Goal: Task Accomplishment & Management: Complete application form

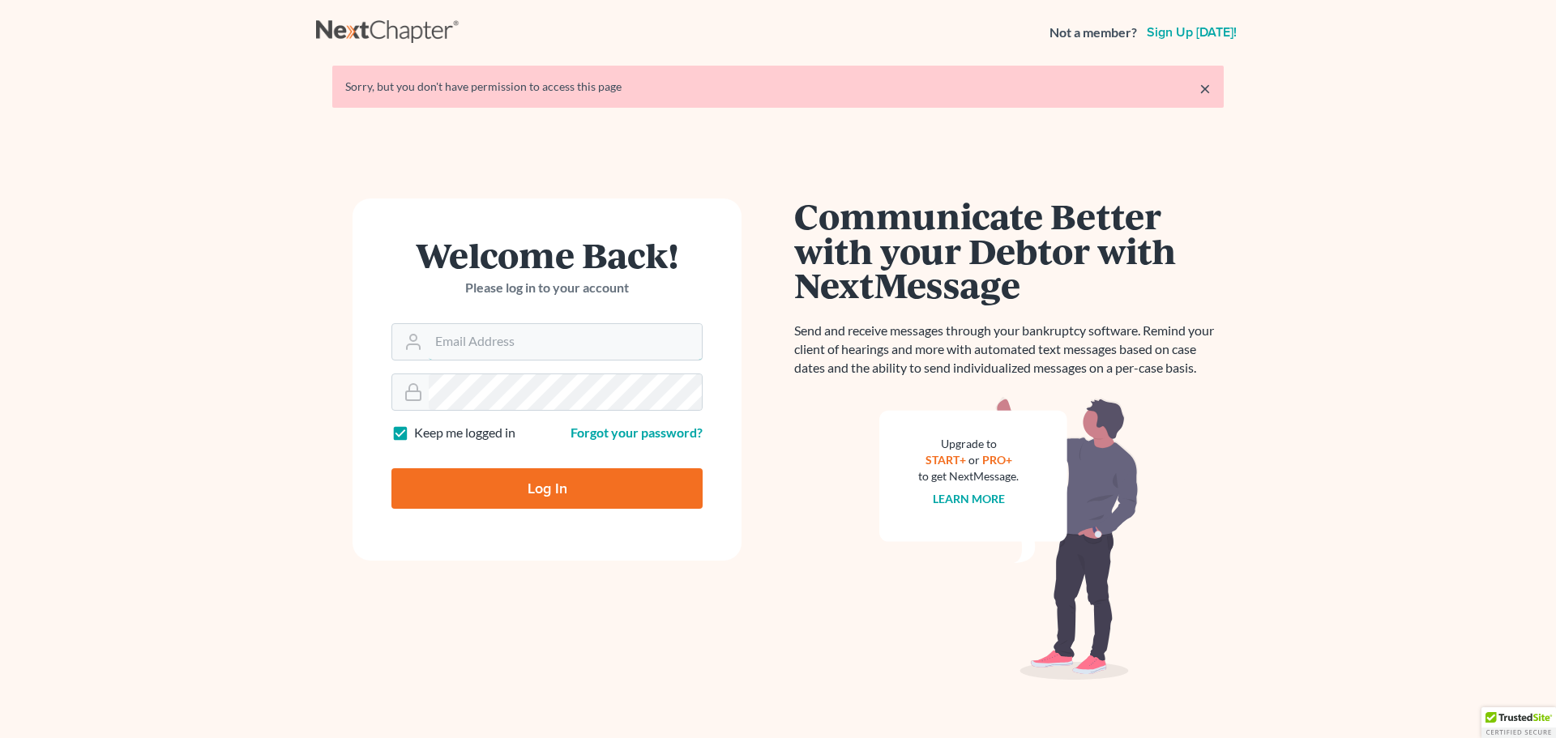
type input "[PERSON_NAME][EMAIL_ADDRESS][DOMAIN_NAME]"
click at [509, 478] on input "Log In" at bounding box center [546, 488] width 311 height 41
type input "Thinking..."
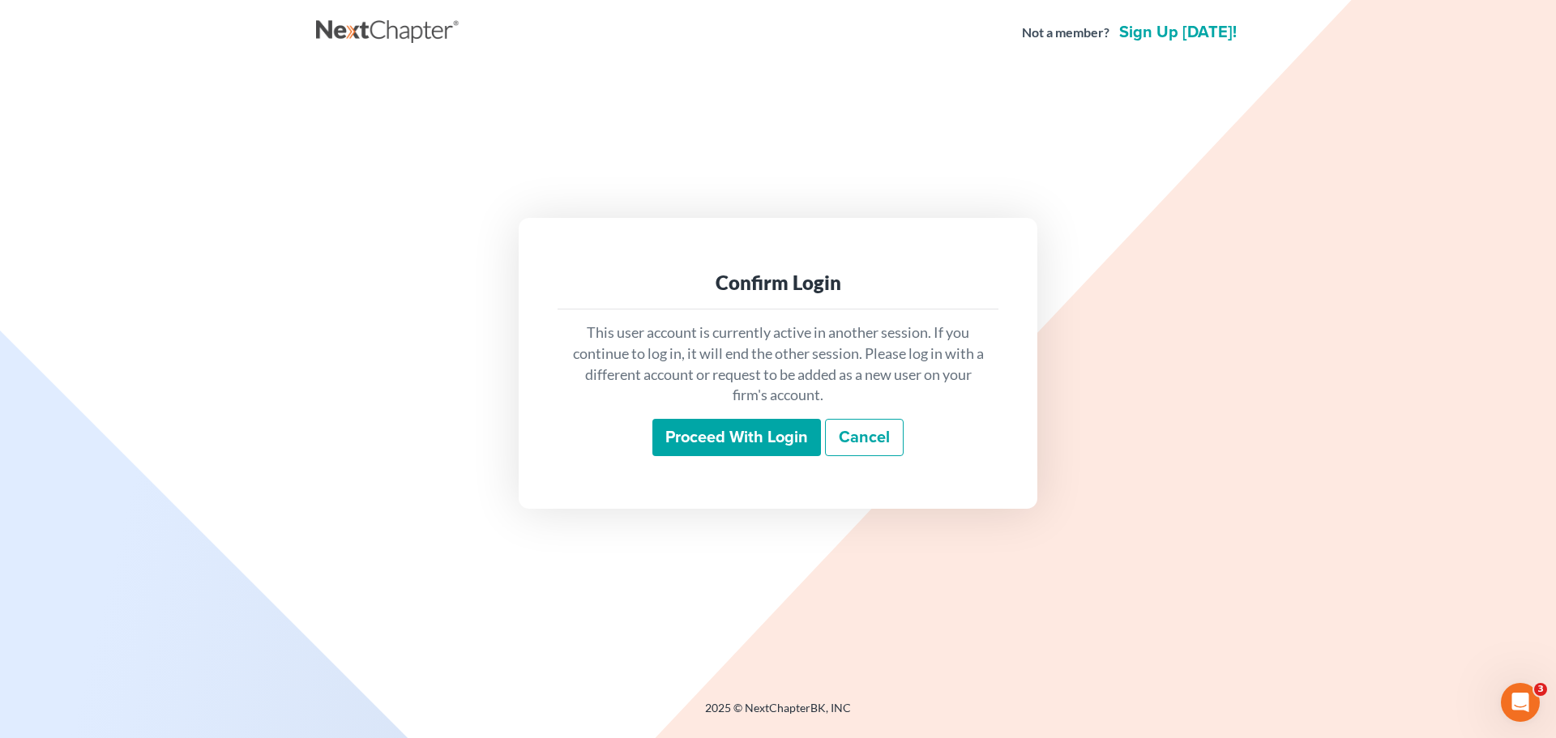
click at [763, 430] on input "Proceed with login" at bounding box center [736, 437] width 169 height 37
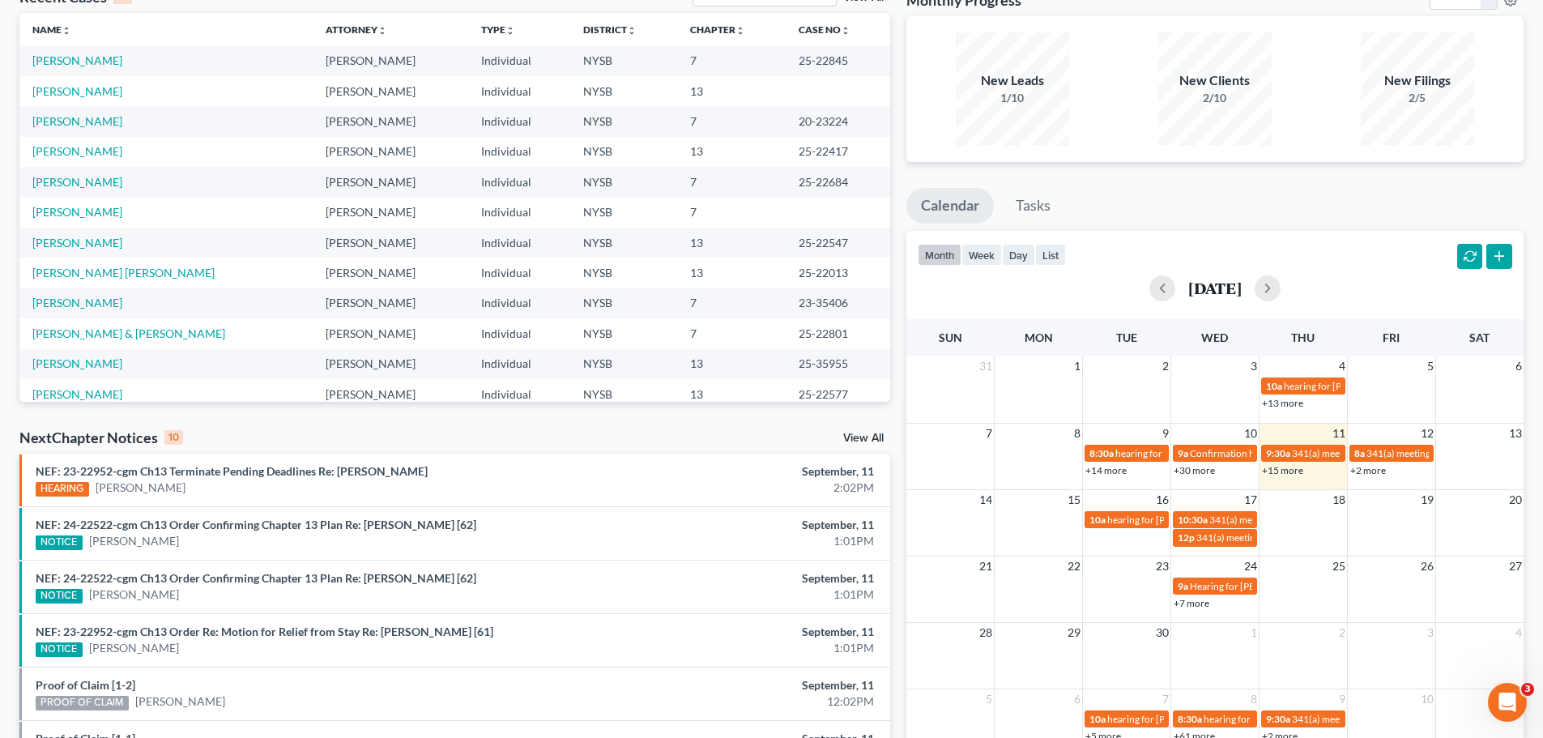
scroll to position [23, 0]
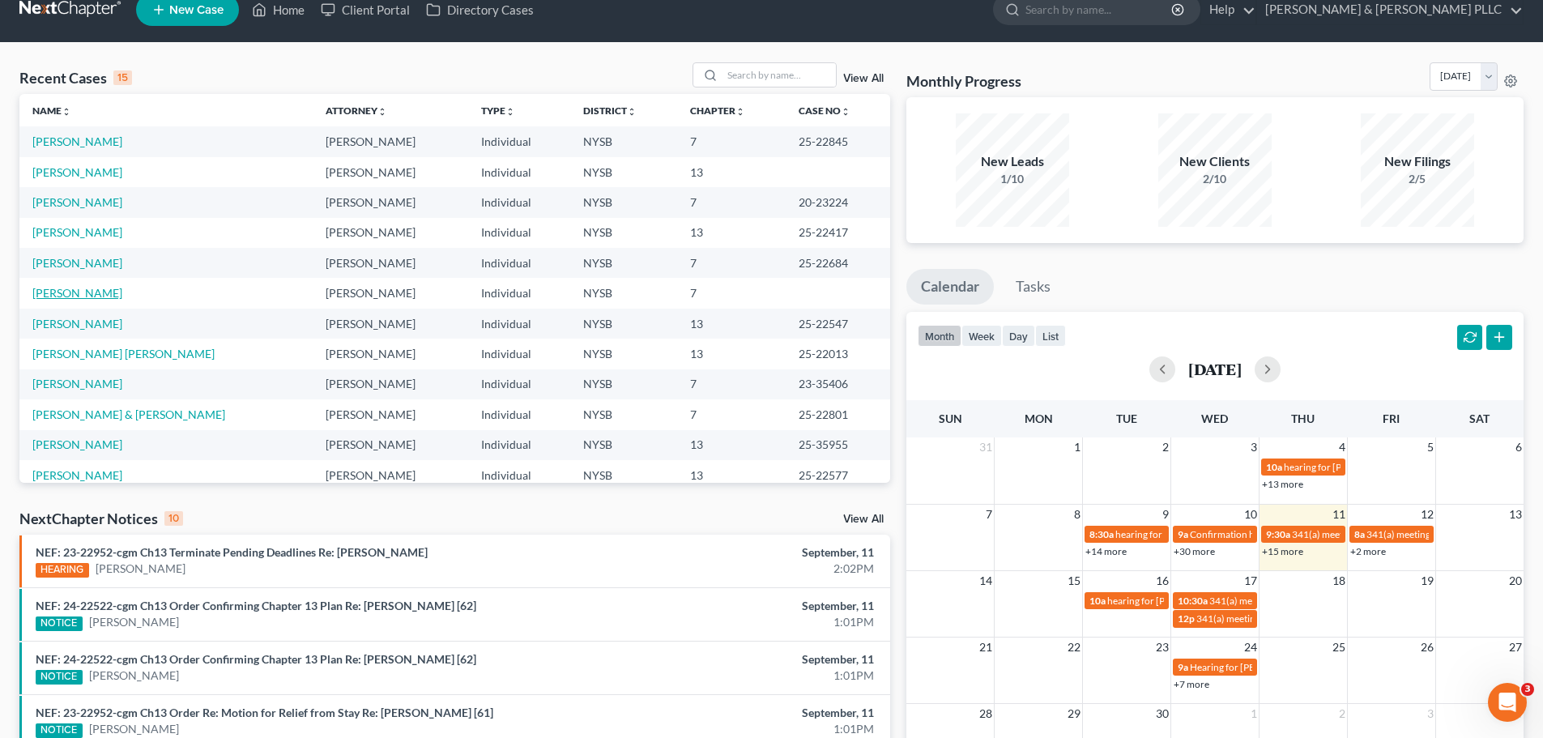
click at [78, 289] on link "Kroeter, Susan" at bounding box center [77, 293] width 90 height 14
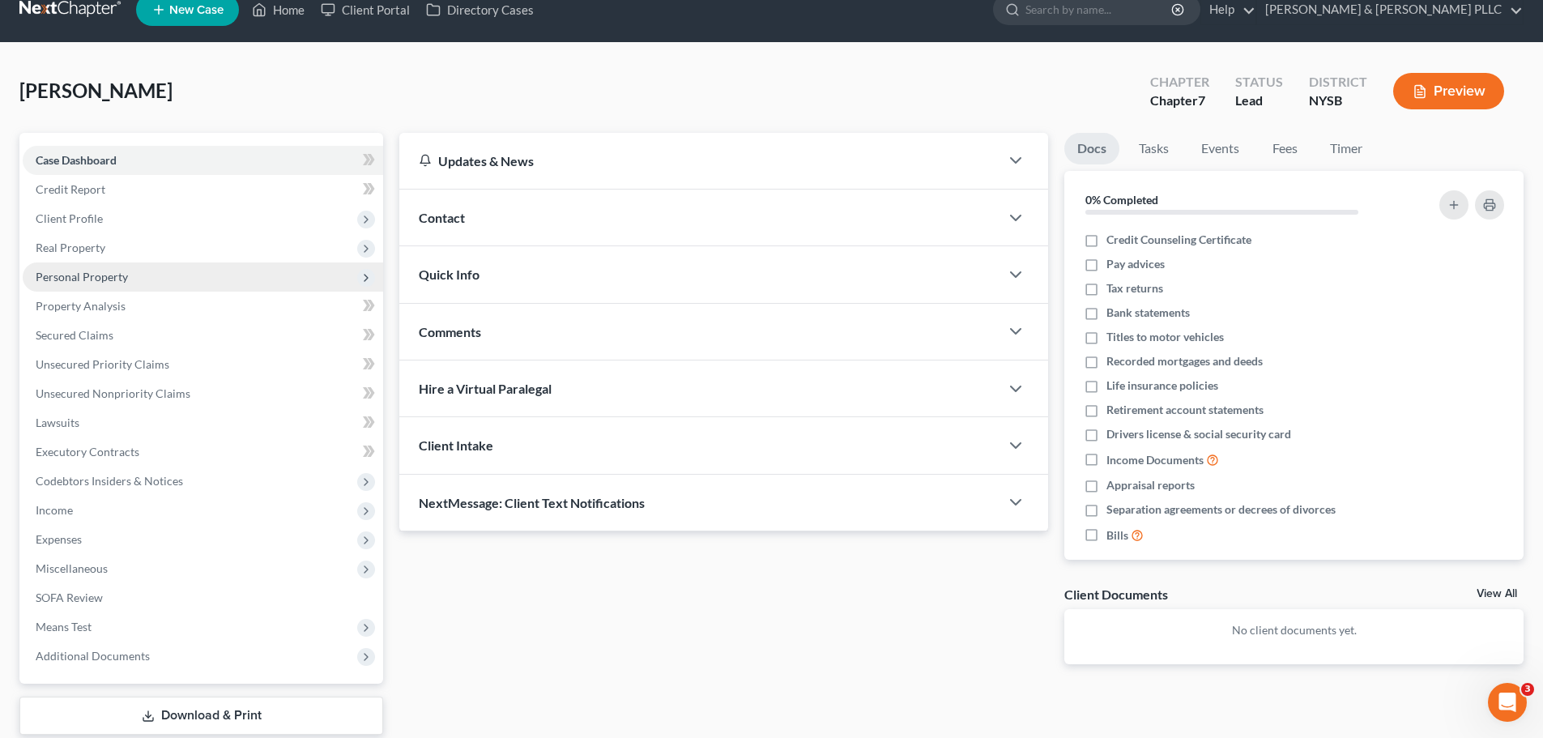
click at [105, 273] on span "Personal Property" at bounding box center [82, 277] width 92 height 14
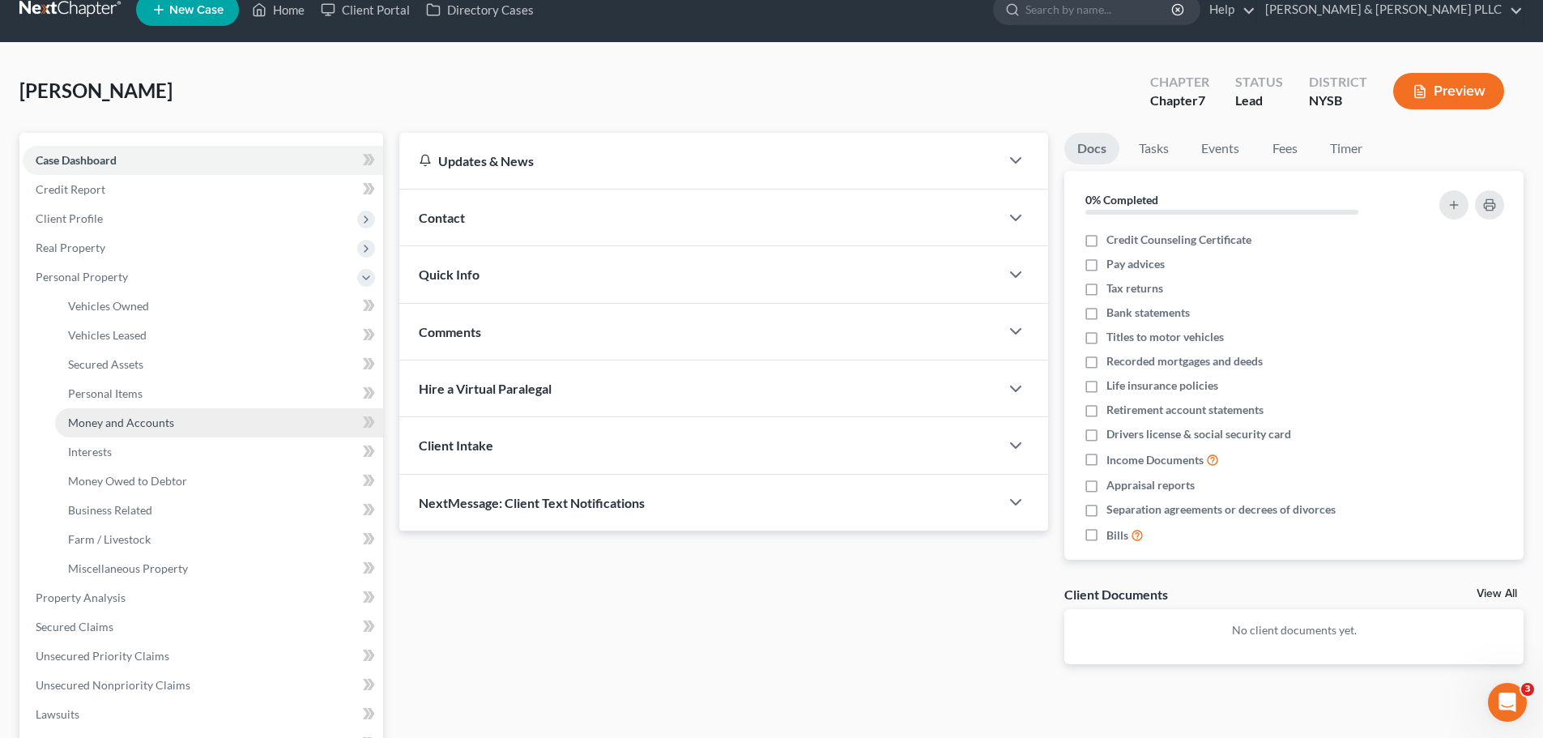
click at [137, 424] on span "Money and Accounts" at bounding box center [121, 423] width 106 height 14
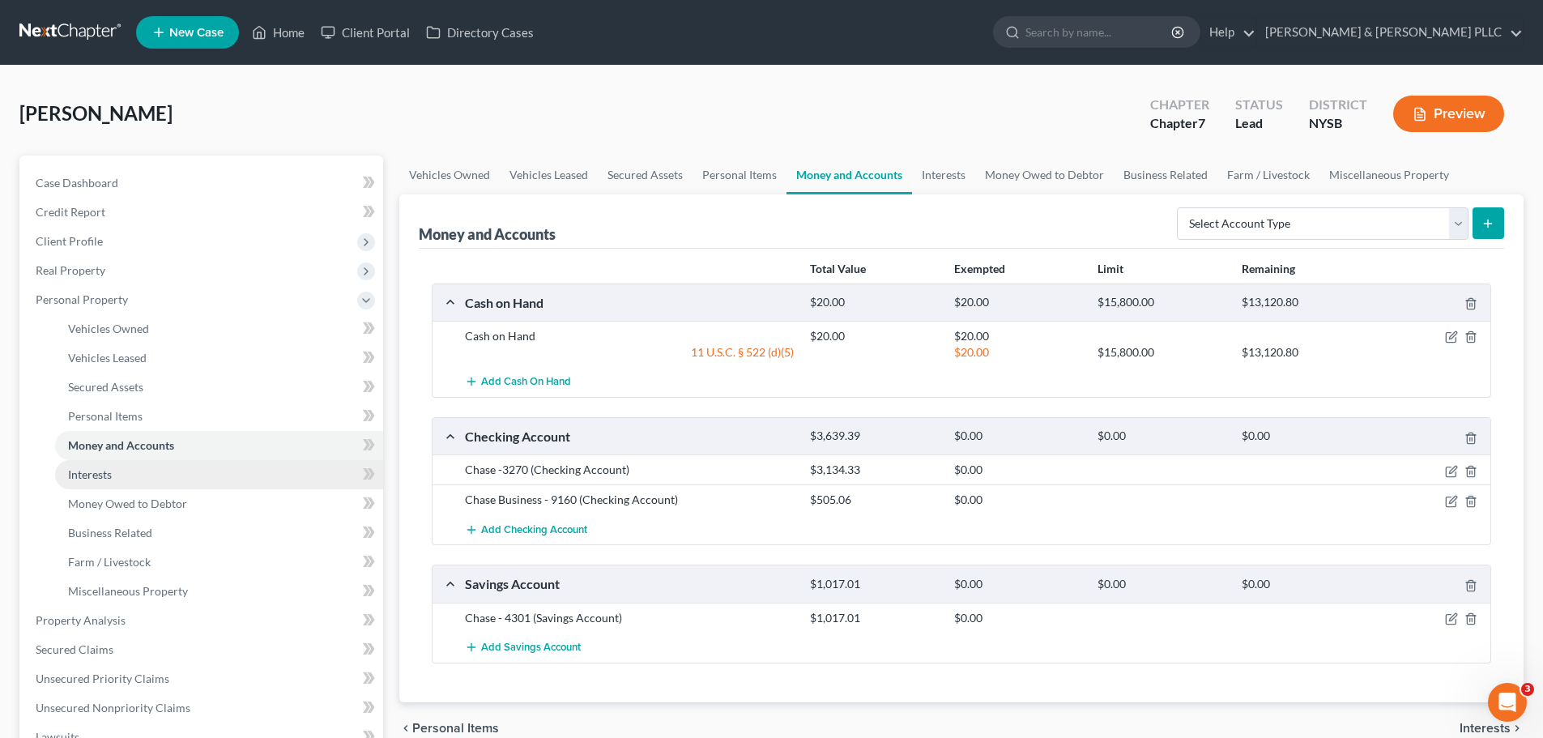
click at [97, 467] on span "Interests" at bounding box center [90, 474] width 44 height 14
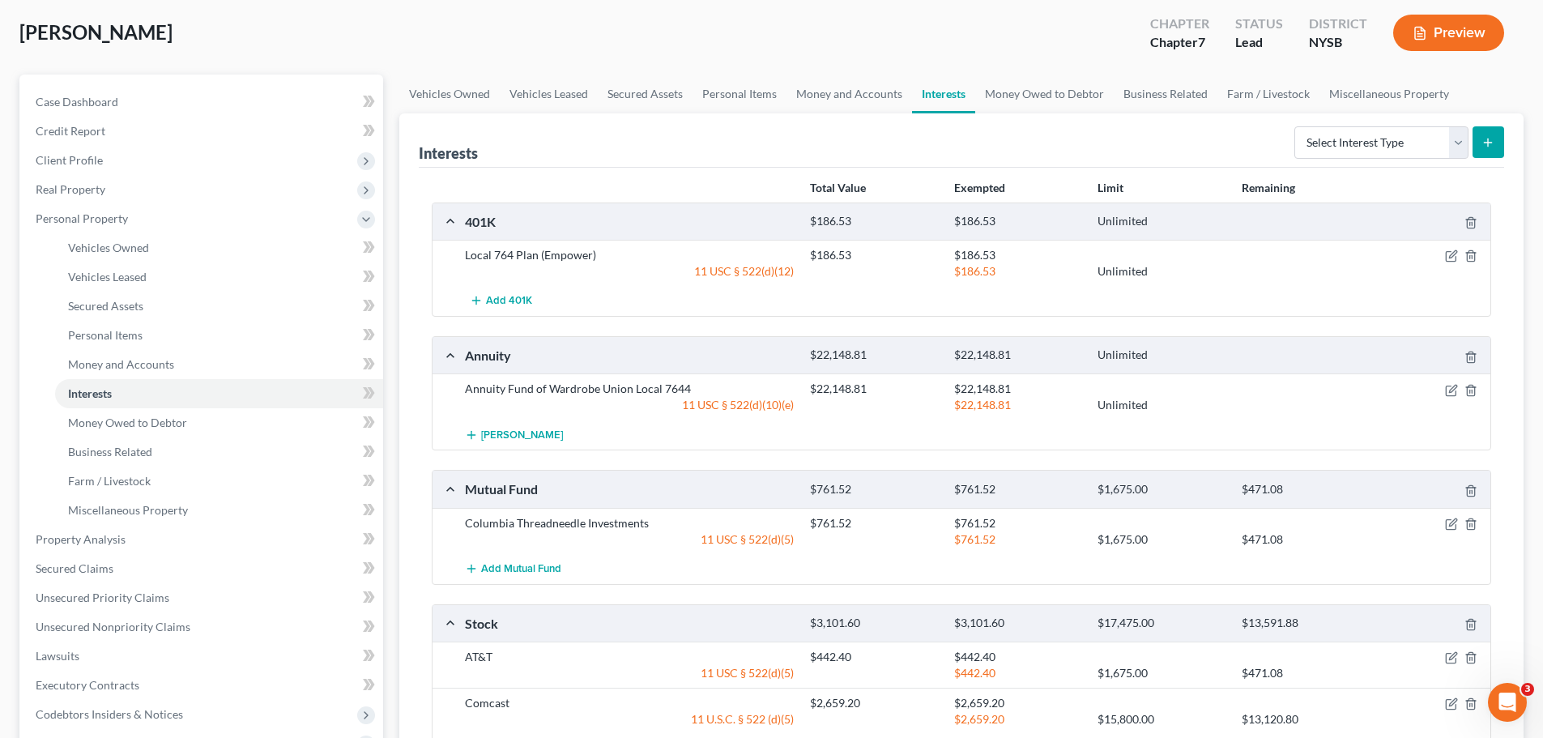
scroll to position [162, 0]
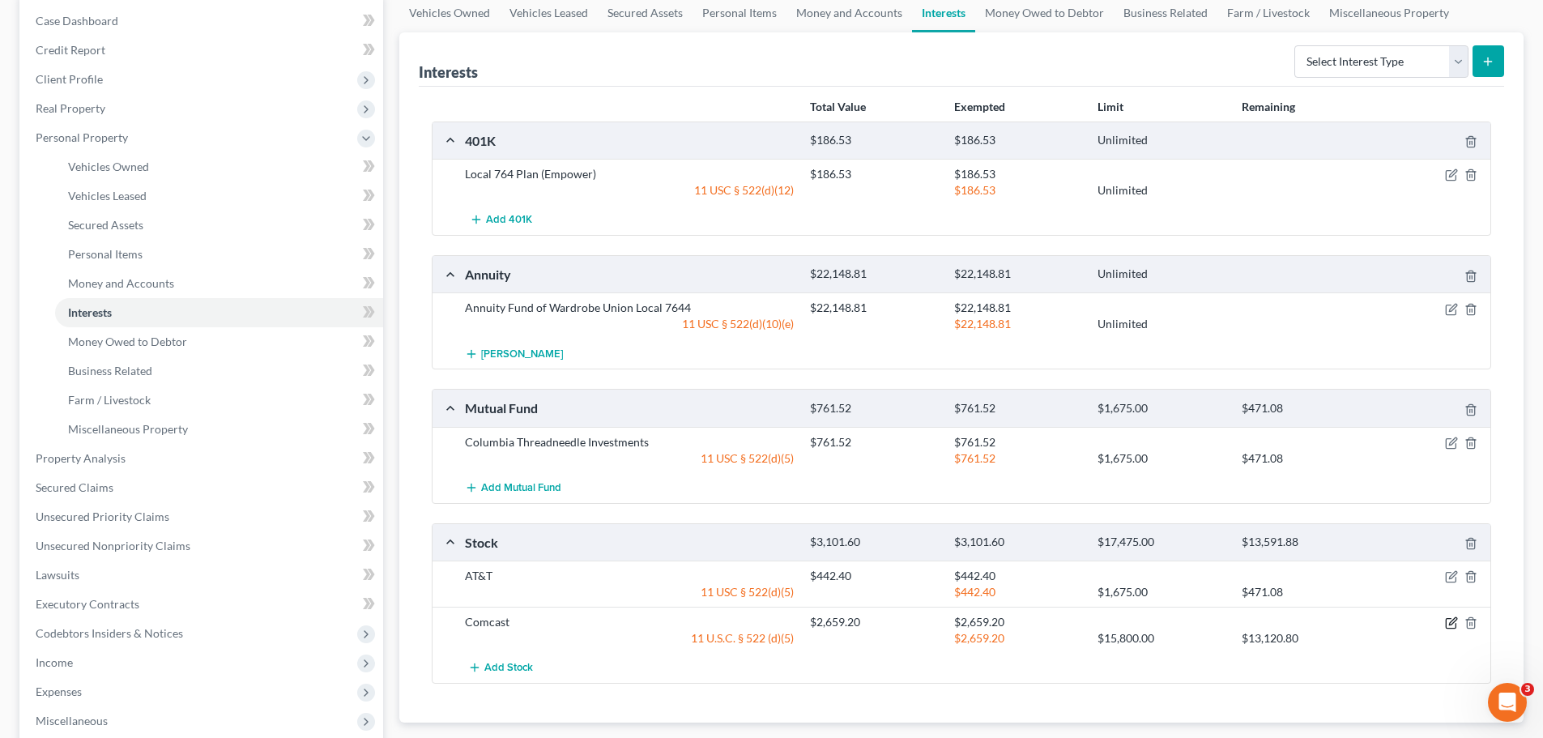
click at [1450, 623] on icon "button" at bounding box center [1452, 621] width 7 height 7
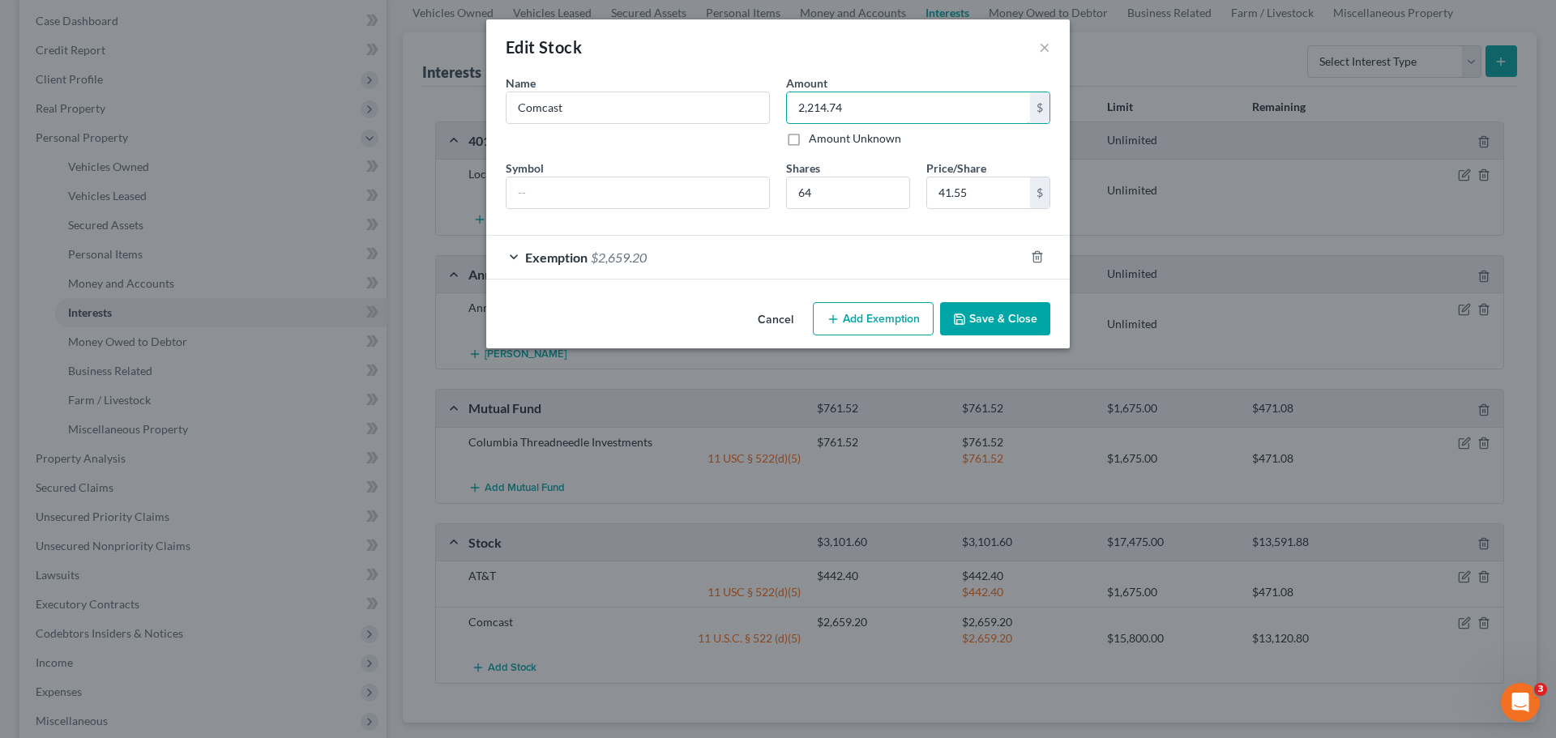
type input "2,214.74"
click at [1005, 310] on button "Save & Close" at bounding box center [995, 319] width 110 height 34
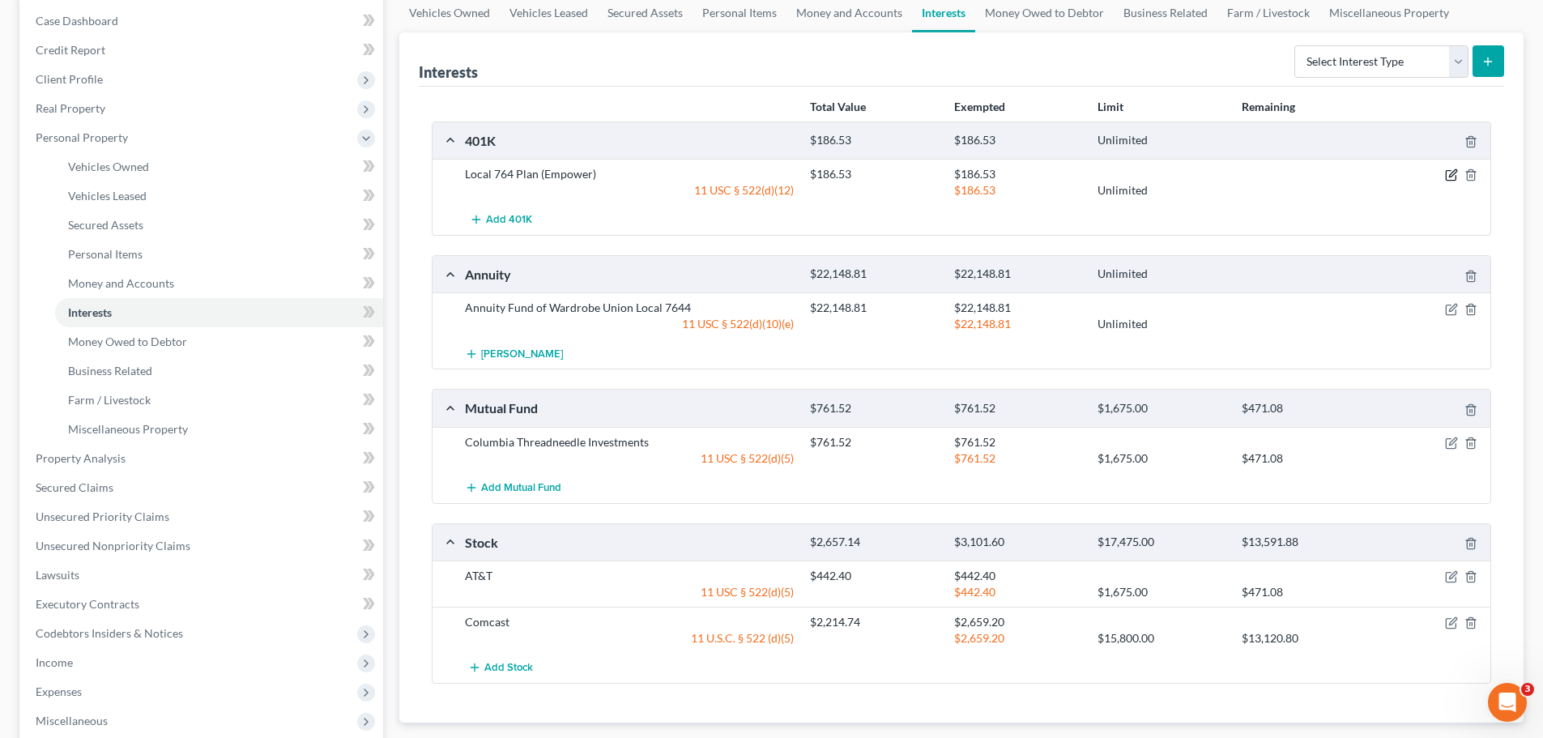
click at [1450, 169] on icon "button" at bounding box center [1451, 175] width 13 height 13
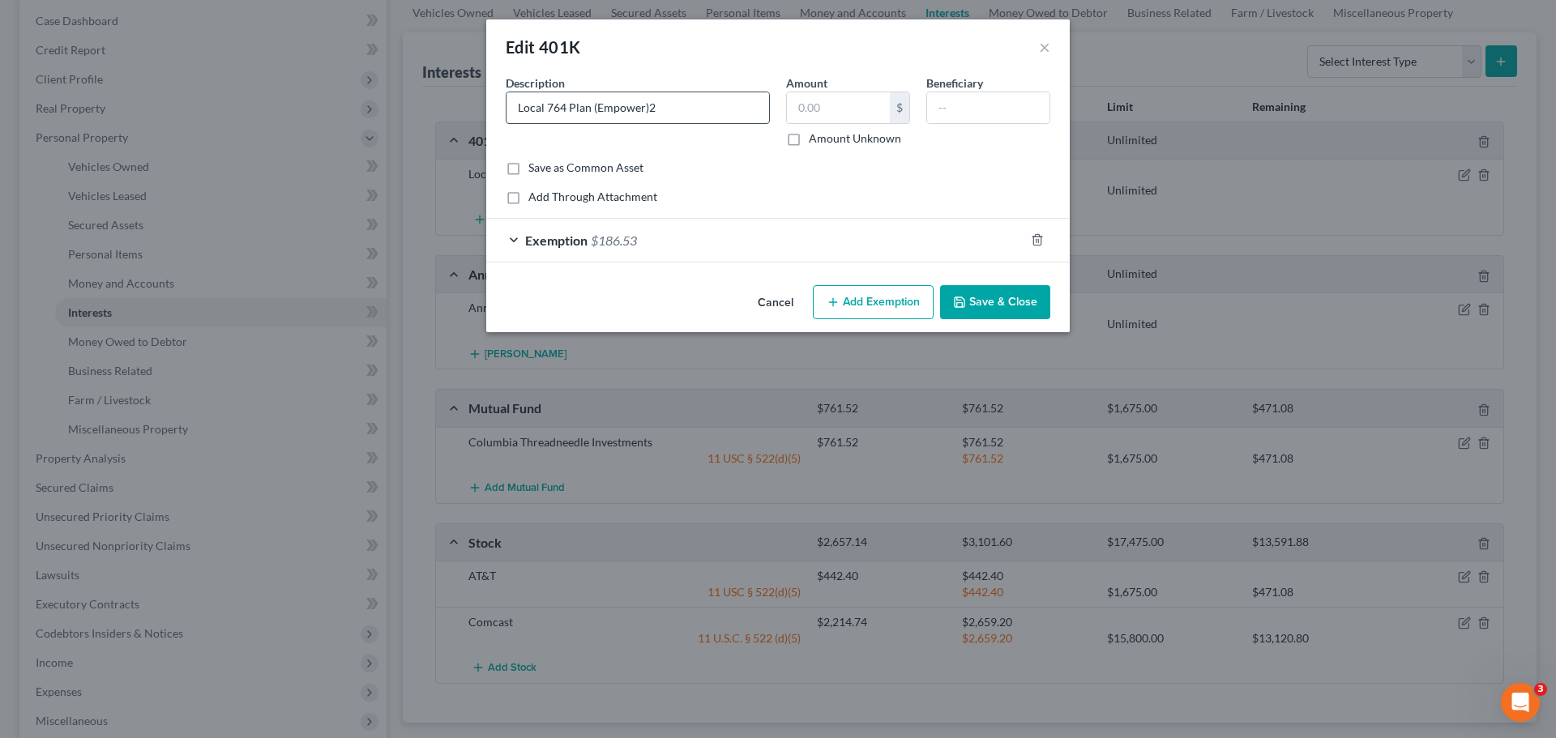
type input "Local 764 Plan (Empower)"
type input "289.42"
click at [977, 303] on button "Save & Close" at bounding box center [995, 302] width 110 height 34
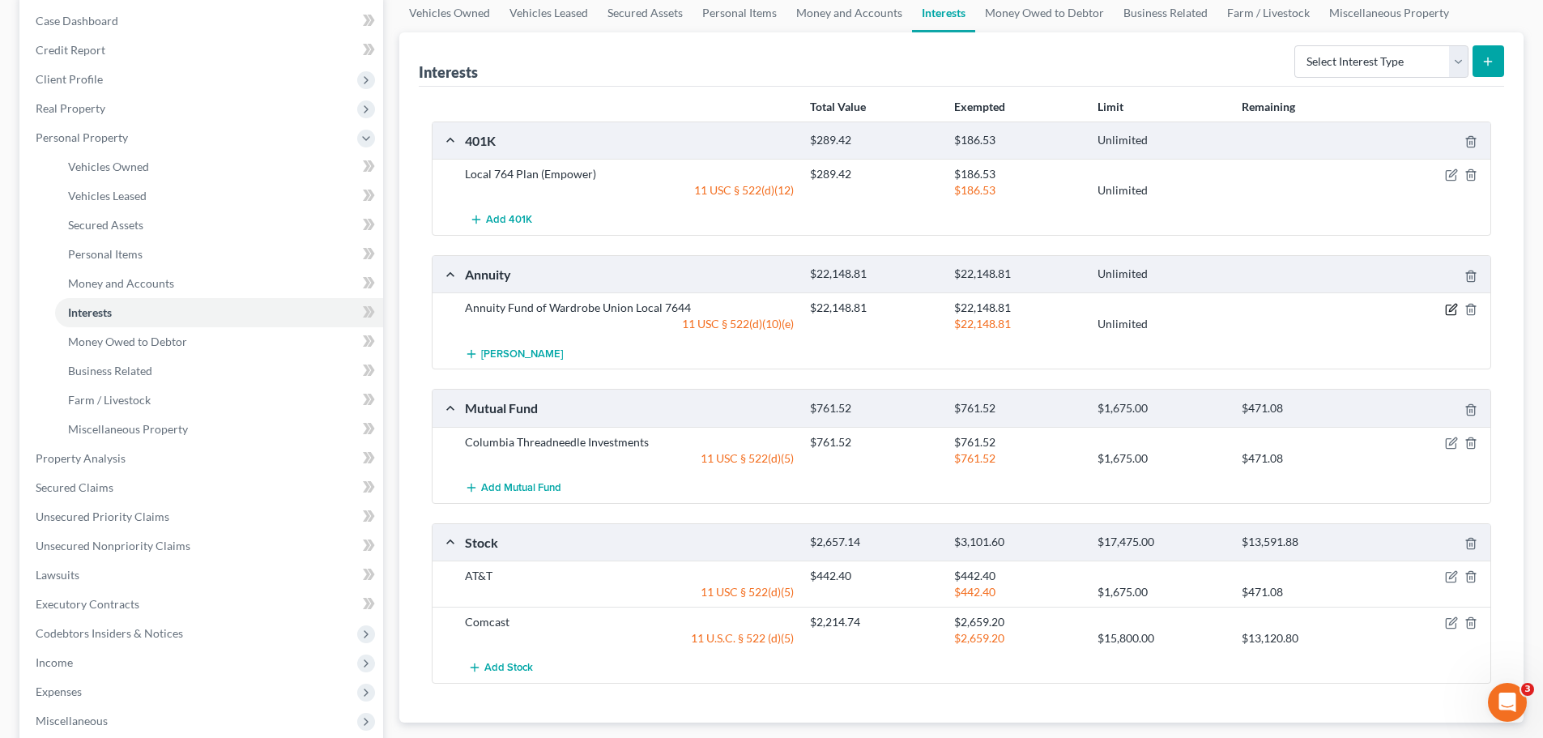
click at [1452, 308] on icon "button" at bounding box center [1451, 309] width 13 height 13
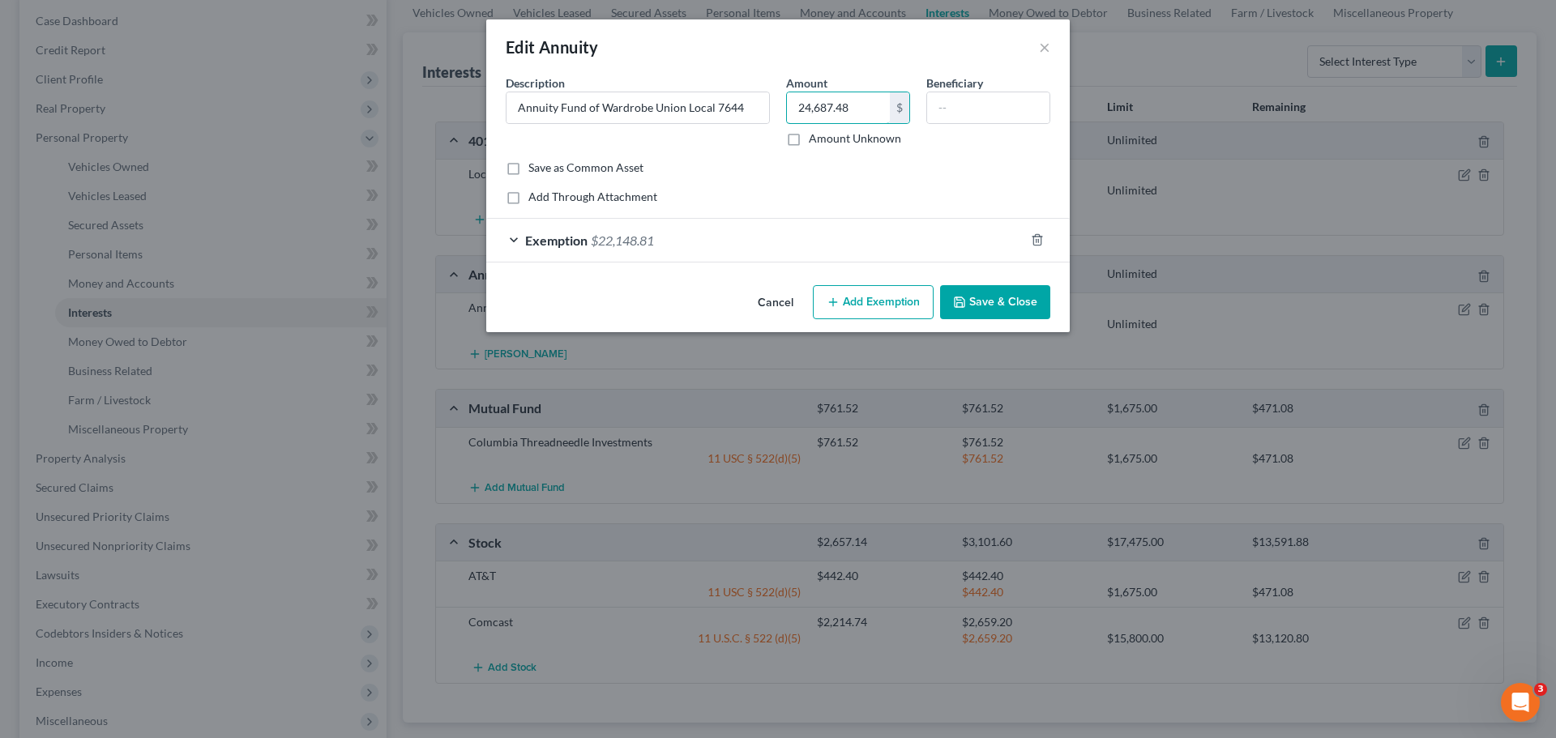
type input "24,687.48"
click at [988, 301] on button "Save & Close" at bounding box center [995, 302] width 110 height 34
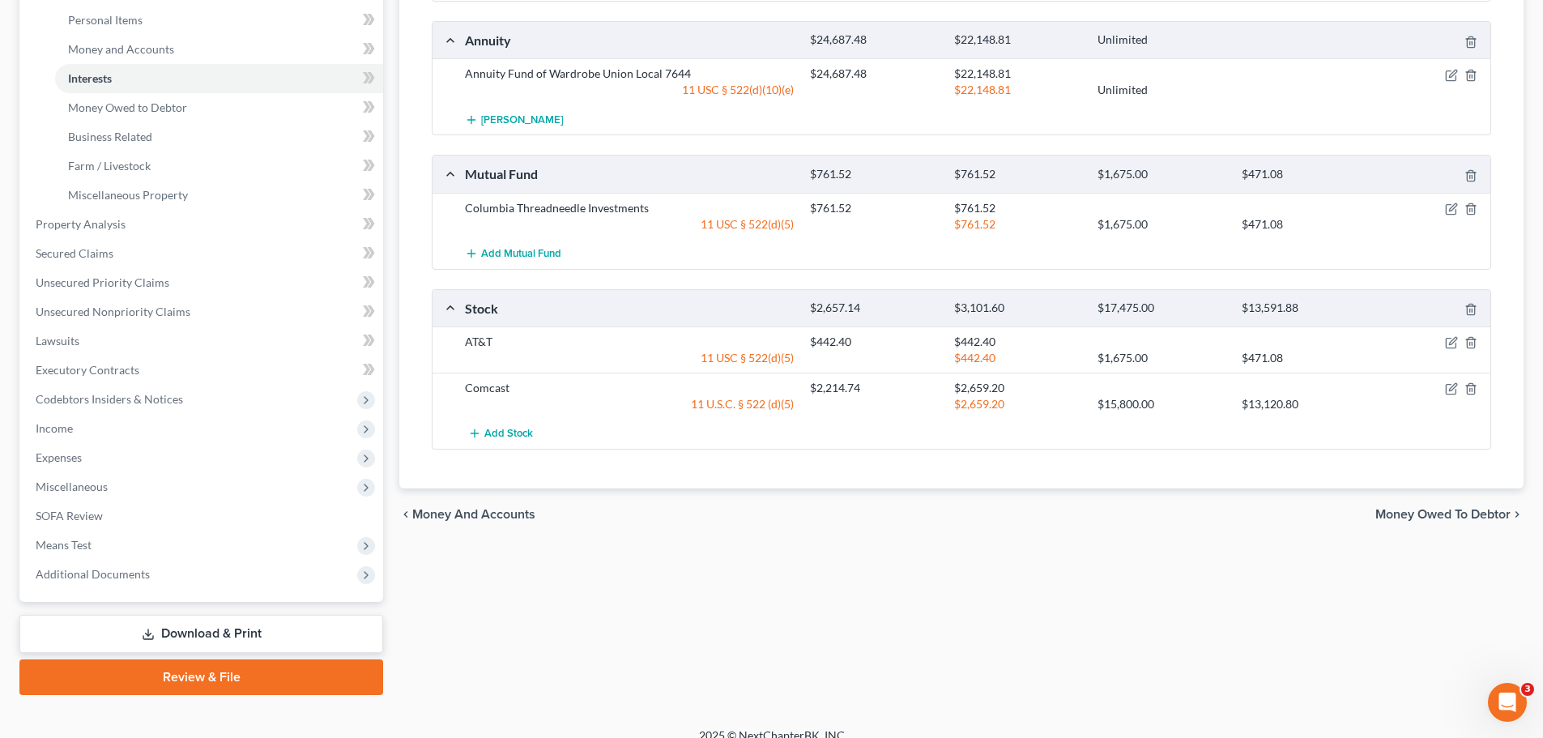
scroll to position [405, 0]
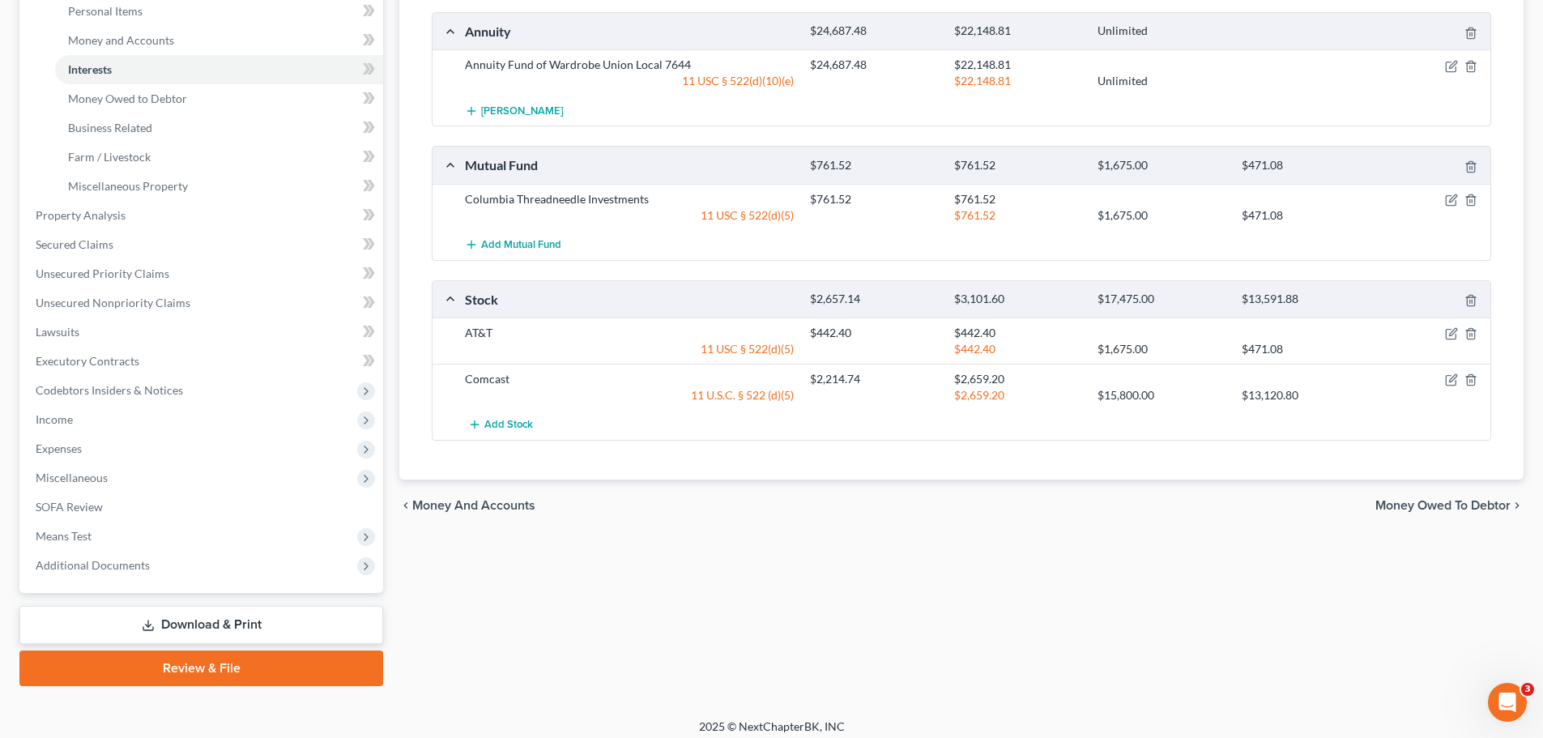
click at [1388, 501] on span "Money Owed to Debtor" at bounding box center [1443, 505] width 135 height 13
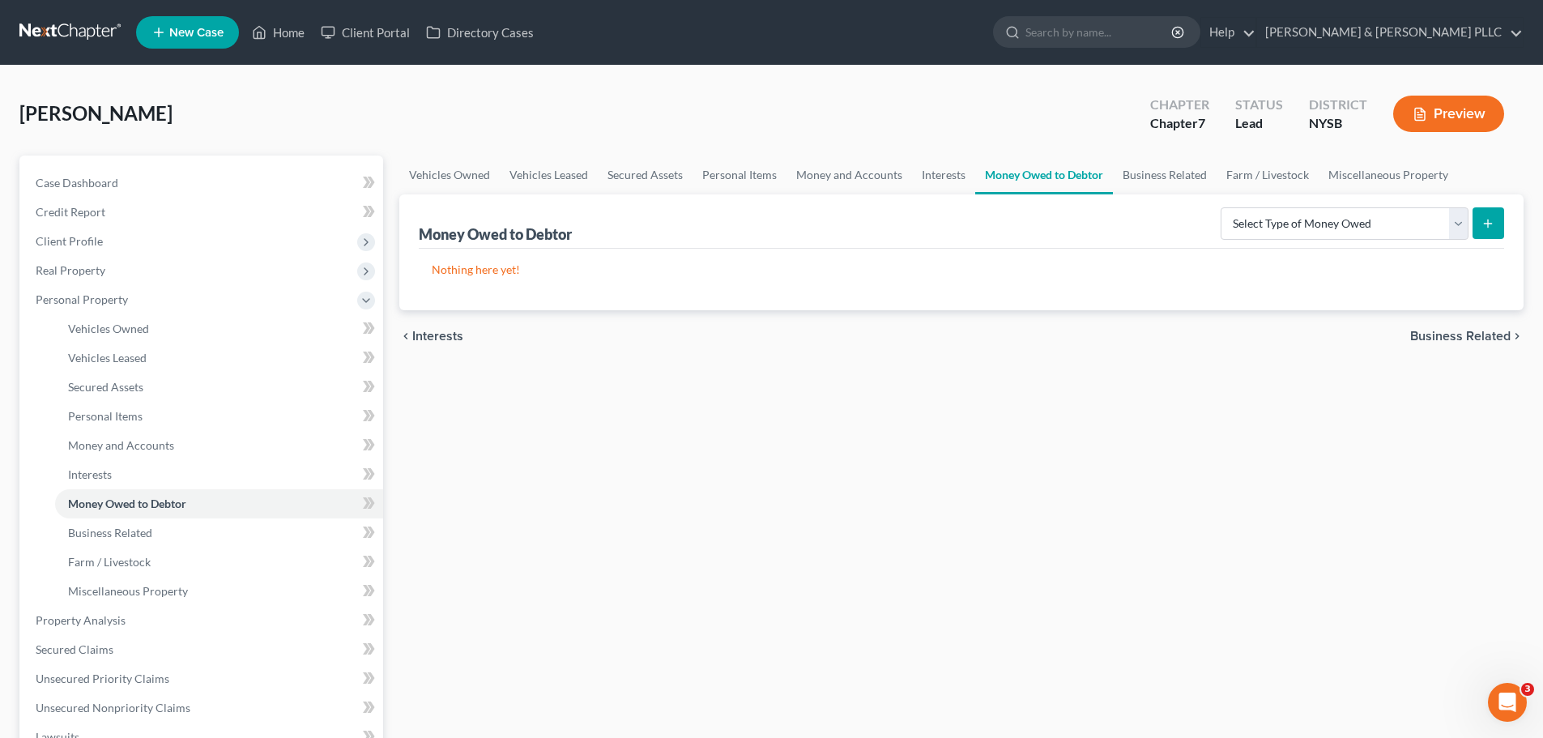
click at [1431, 334] on span "Business Related" at bounding box center [1461, 336] width 100 height 13
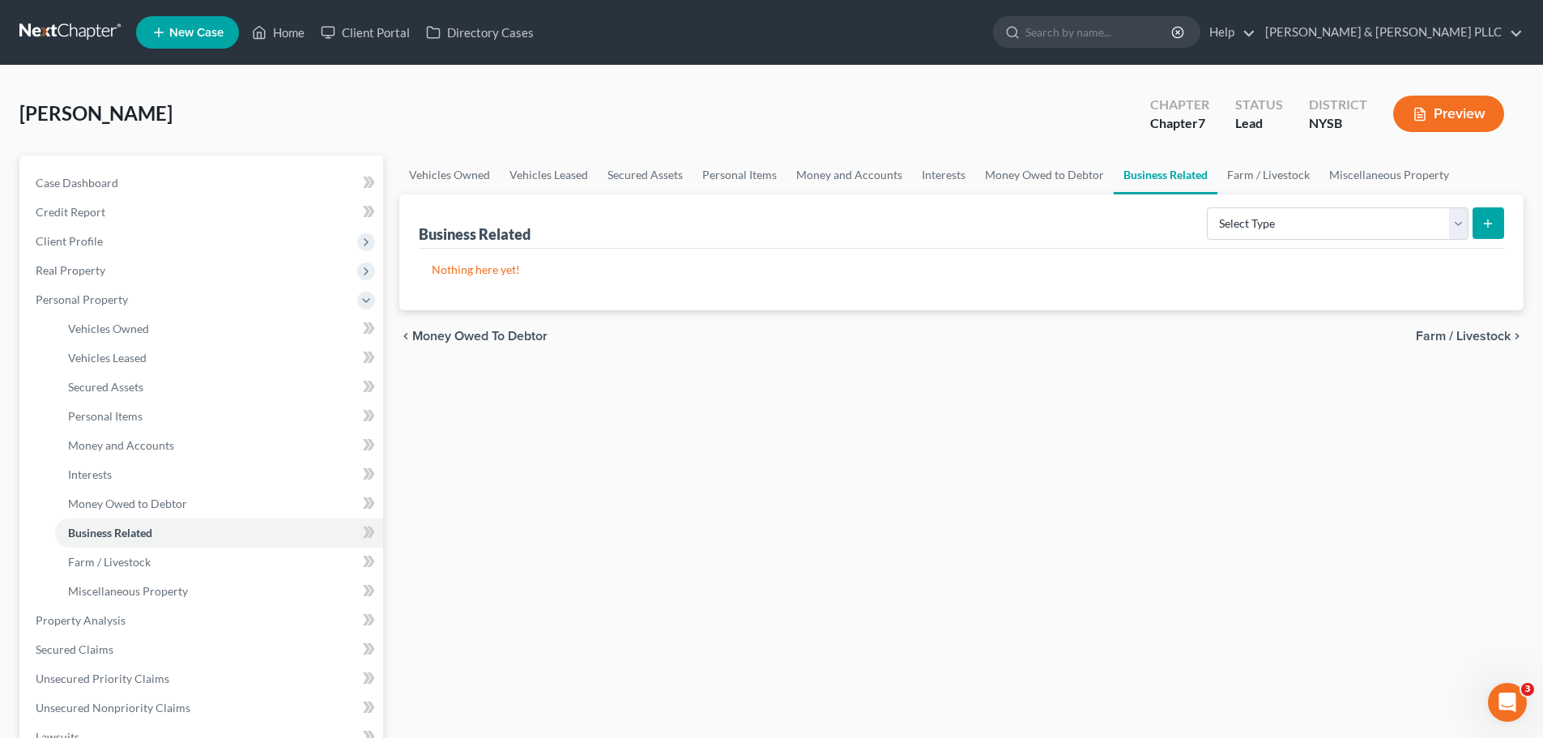
click at [1423, 330] on span "Farm / Livestock" at bounding box center [1463, 336] width 95 height 13
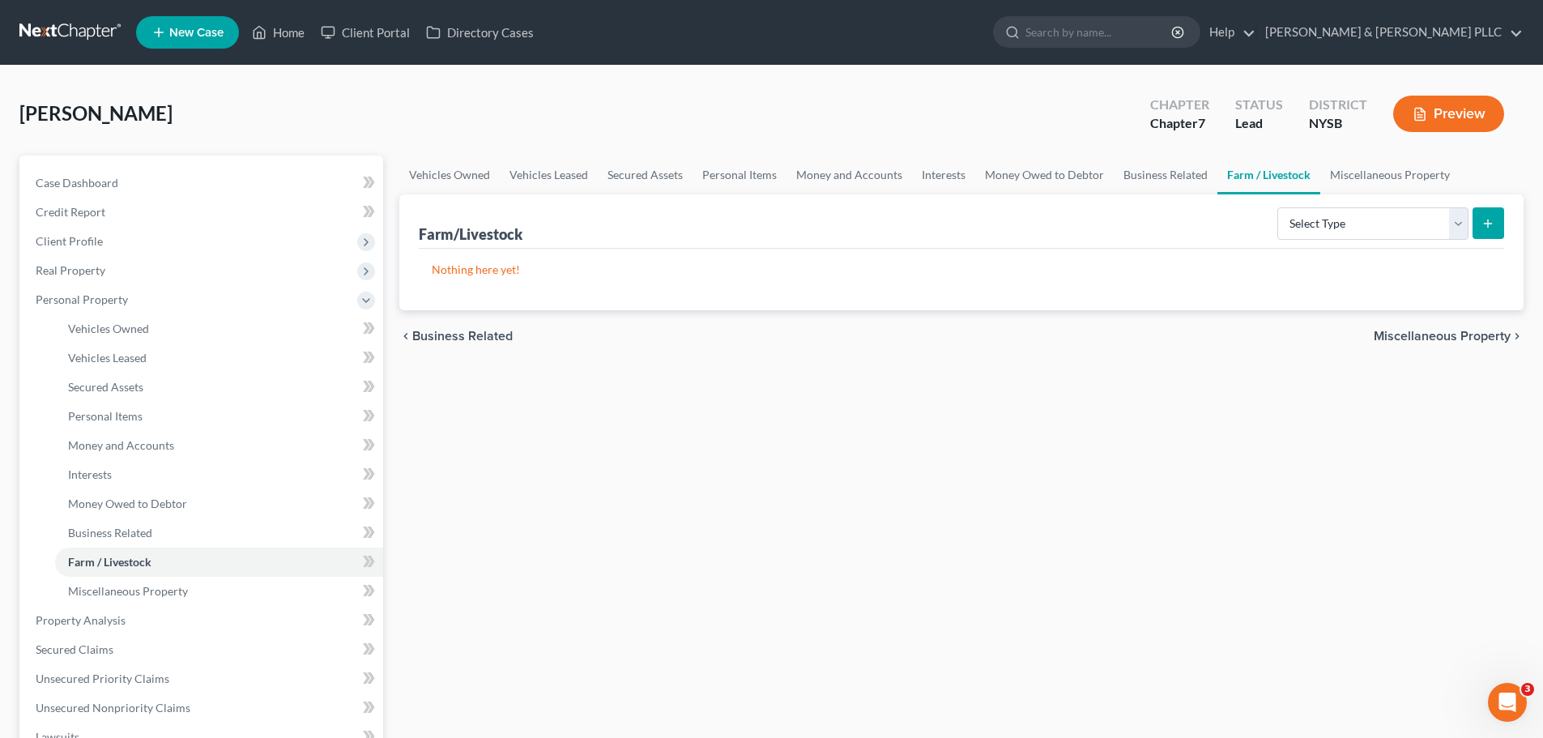
click at [1422, 334] on span "Miscellaneous Property" at bounding box center [1442, 336] width 137 height 13
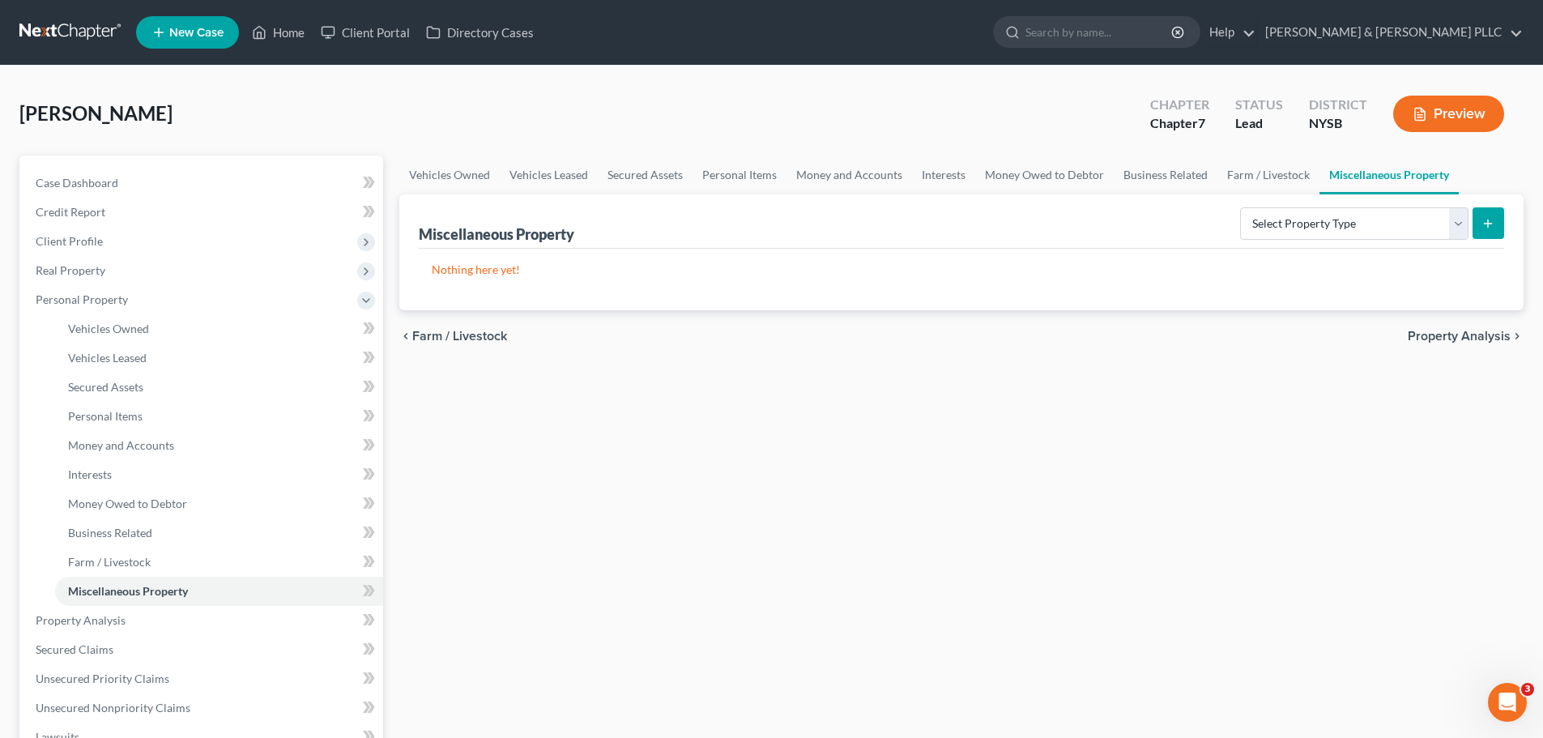
click at [1453, 332] on span "Property Analysis" at bounding box center [1459, 336] width 103 height 13
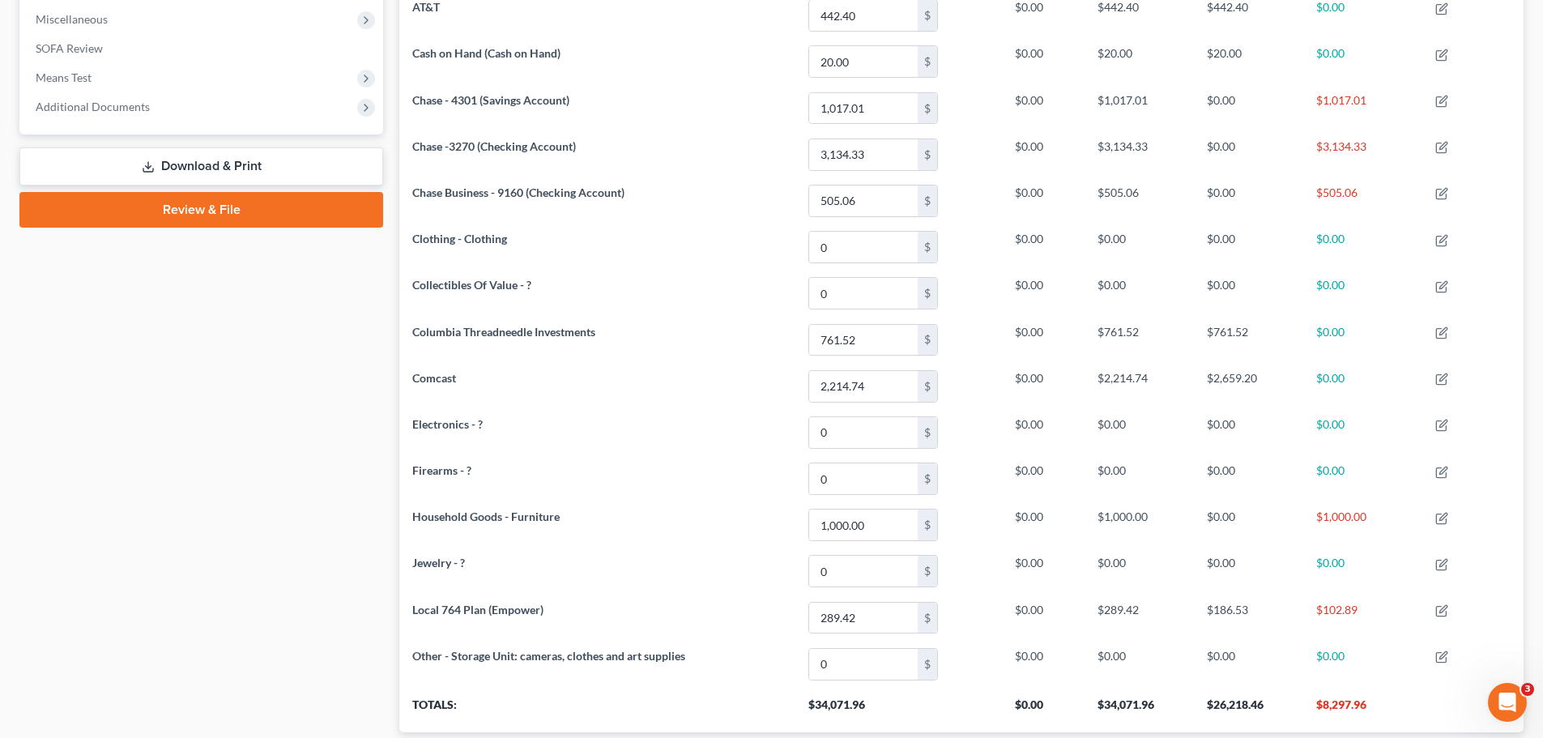
scroll to position [680, 0]
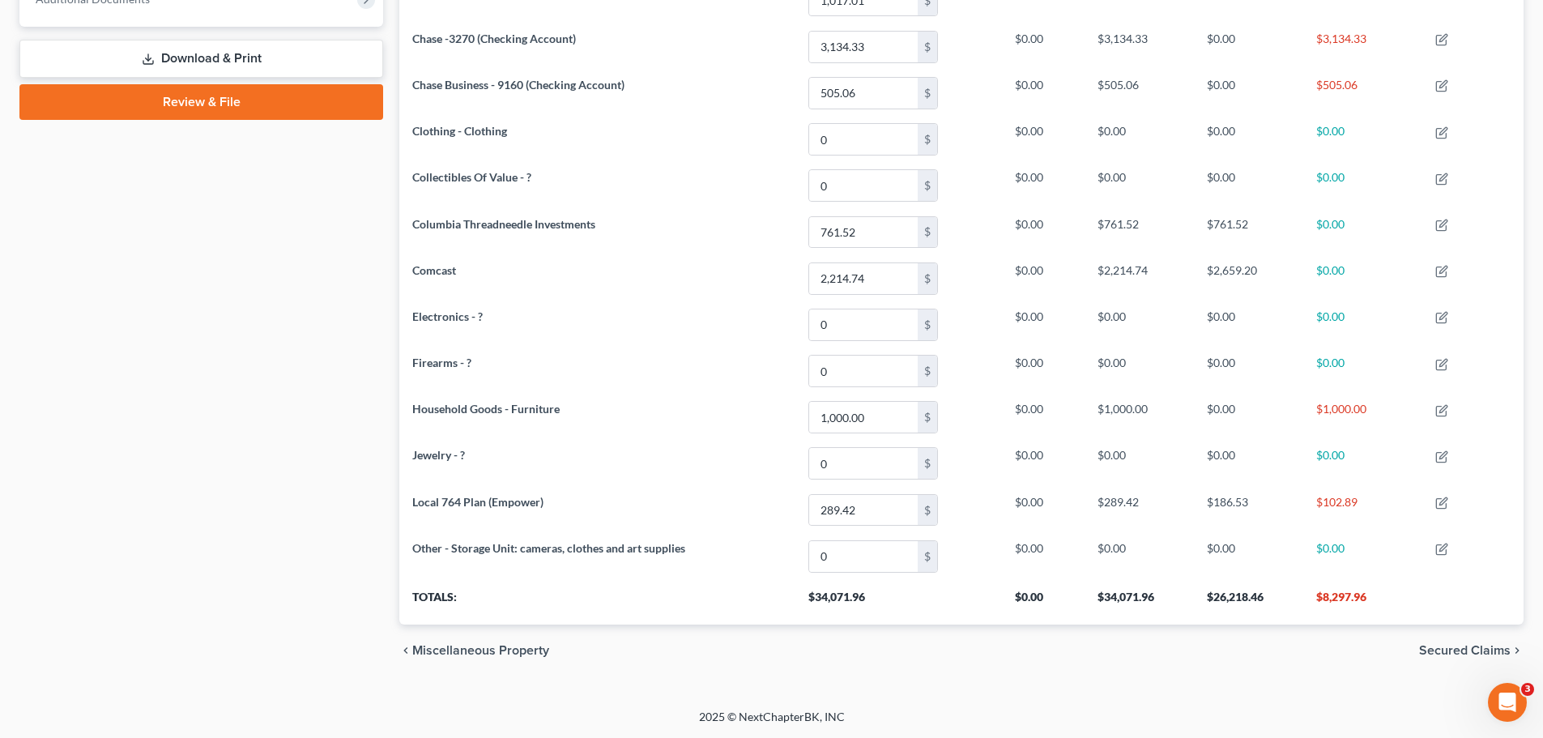
click at [1458, 647] on span "Secured Claims" at bounding box center [1465, 650] width 92 height 13
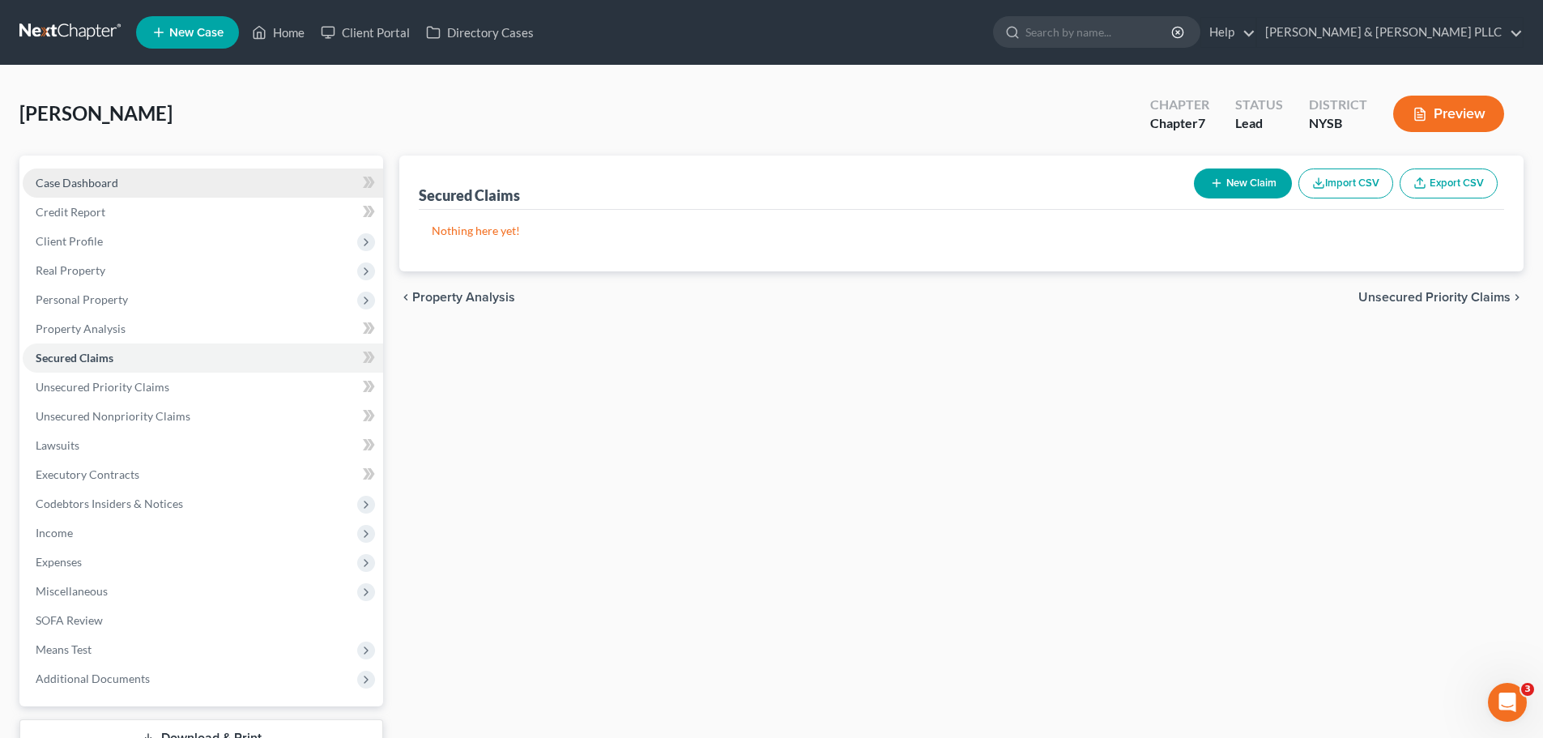
click at [80, 178] on span "Case Dashboard" at bounding box center [77, 183] width 83 height 14
